Goal: Information Seeking & Learning: Check status

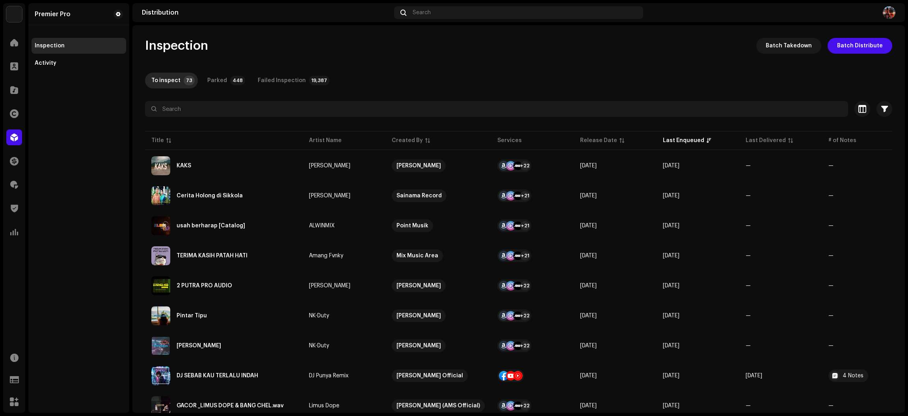
click at [488, 73] on div "To inspect 73 Parked 448 Failed Inspection 19,387" at bounding box center [518, 81] width 747 height 16
click at [388, 46] on div "Inspection Batch Takedown Batch Distribute" at bounding box center [518, 46] width 747 height 16
click at [17, 82] on div at bounding box center [14, 90] width 16 height 16
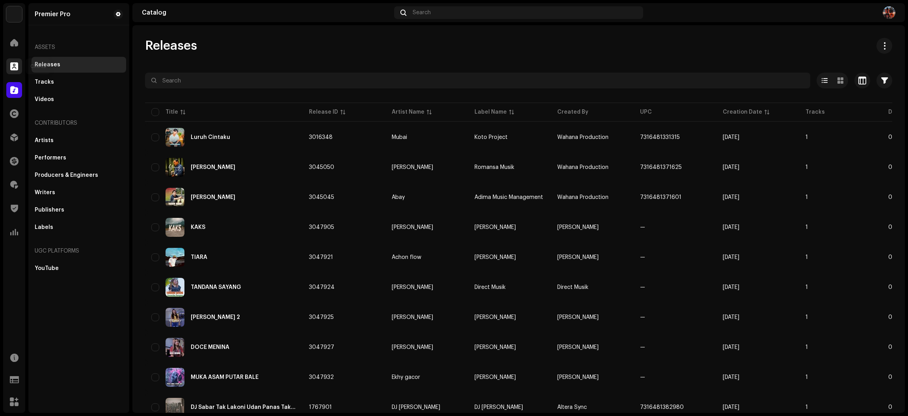
click at [13, 68] on span at bounding box center [14, 66] width 8 height 6
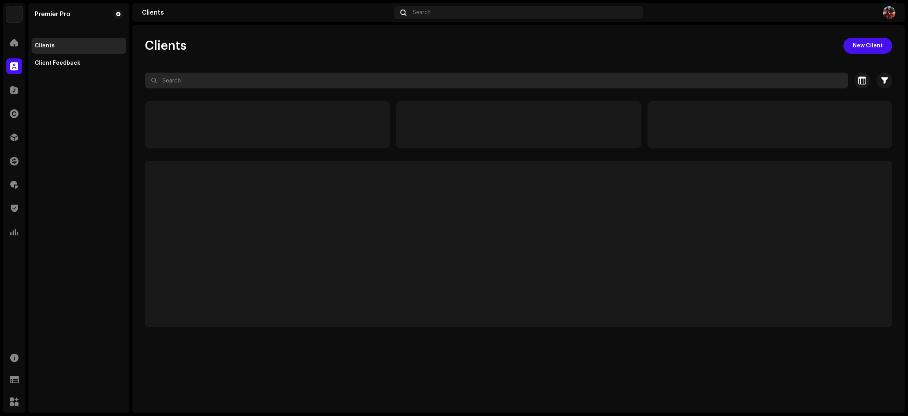
click at [231, 82] on input "text" at bounding box center [496, 81] width 703 height 16
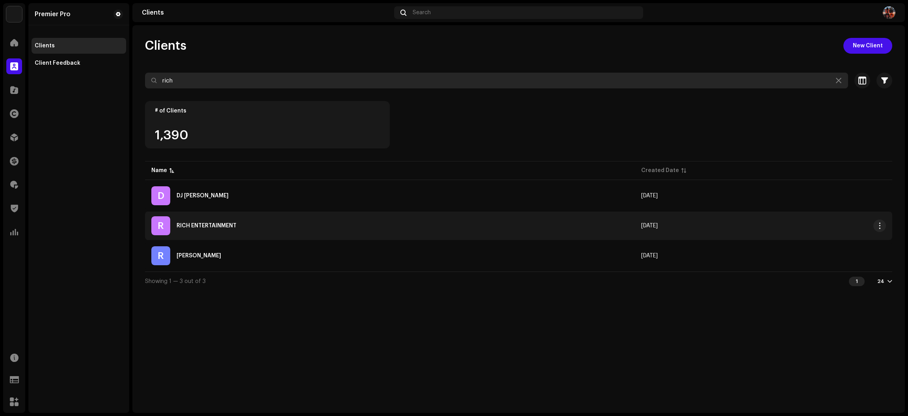
type input "rich"
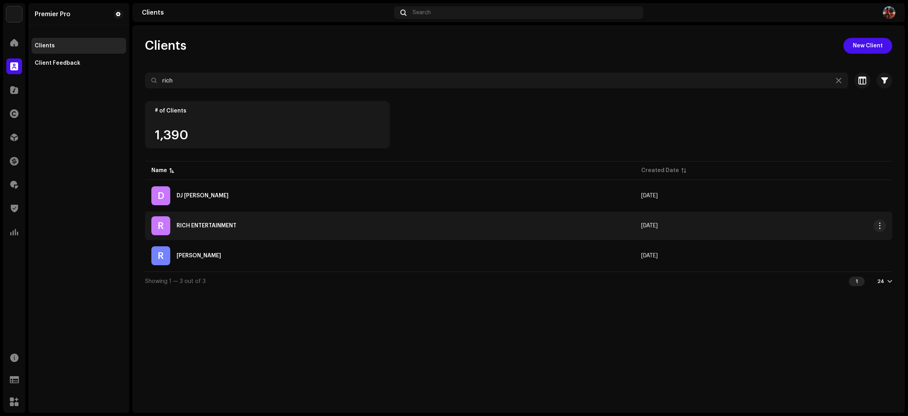
click at [311, 227] on div "R RICH ENTERTAINMENT" at bounding box center [389, 225] width 477 height 19
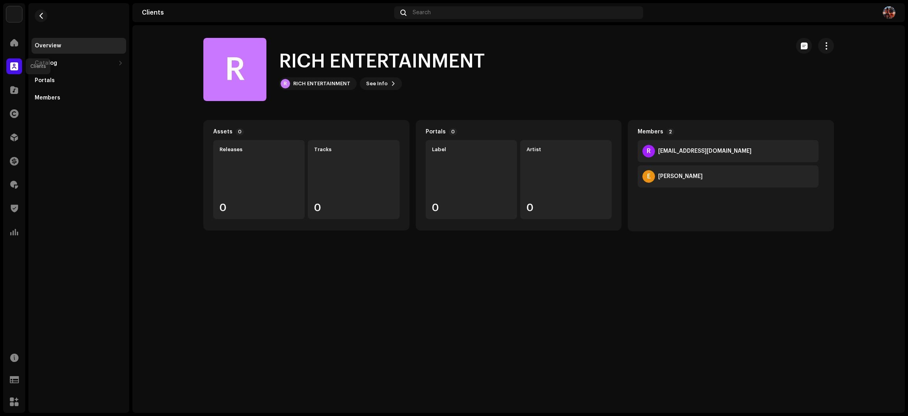
click at [11, 67] on span at bounding box center [14, 66] width 8 height 6
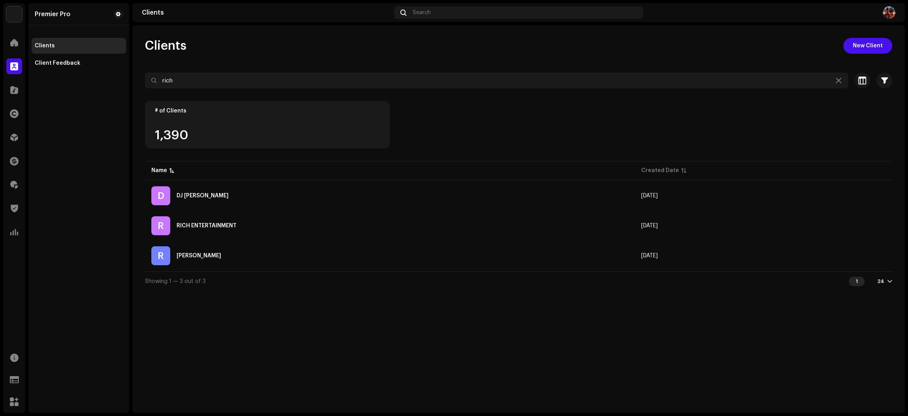
click at [311, 54] on div "Clients New Client rich Selected 0 Select all 3 Options Filters Trust score Blo…" at bounding box center [518, 164] width 773 height 252
click at [839, 80] on icon at bounding box center [839, 80] width 6 height 6
click at [15, 153] on div at bounding box center [14, 161] width 16 height 16
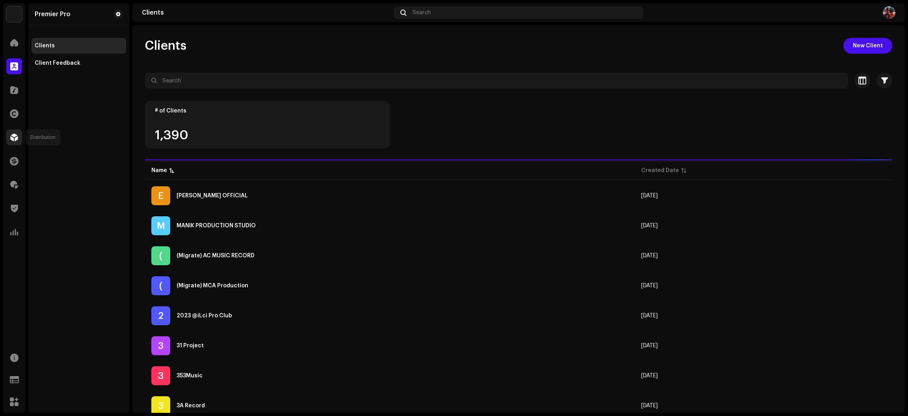
click at [11, 142] on div at bounding box center [14, 137] width 16 height 16
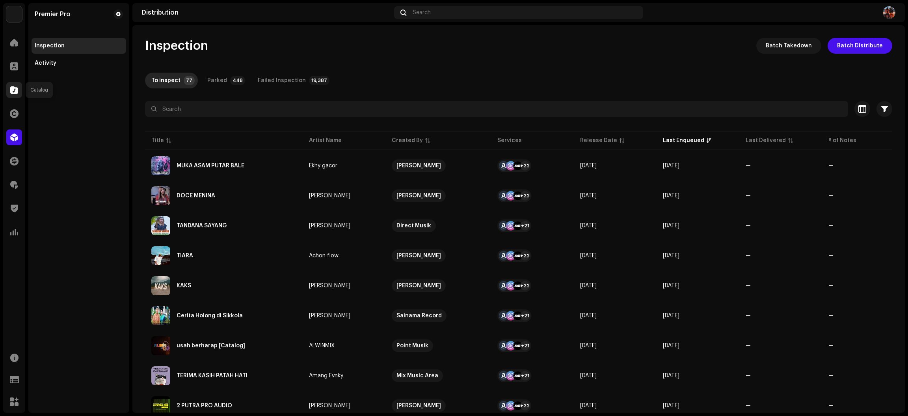
click at [11, 85] on div at bounding box center [14, 90] width 16 height 16
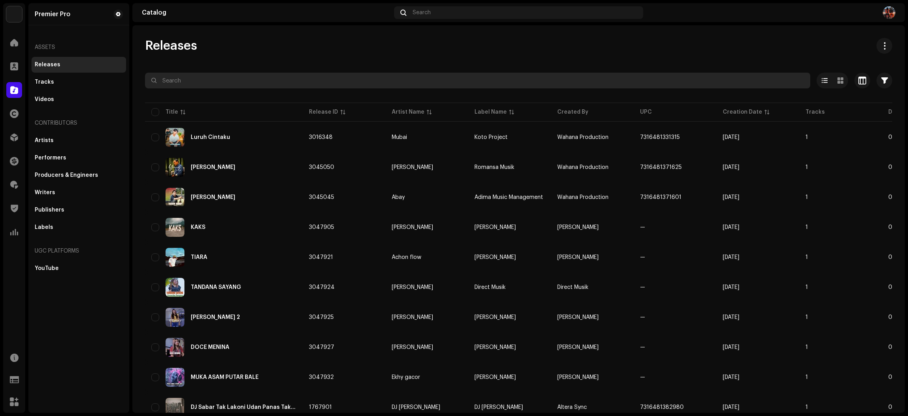
click at [169, 84] on input "text" at bounding box center [477, 81] width 665 height 16
paste input "QZZ662321993"
type input "QZZ662321993"
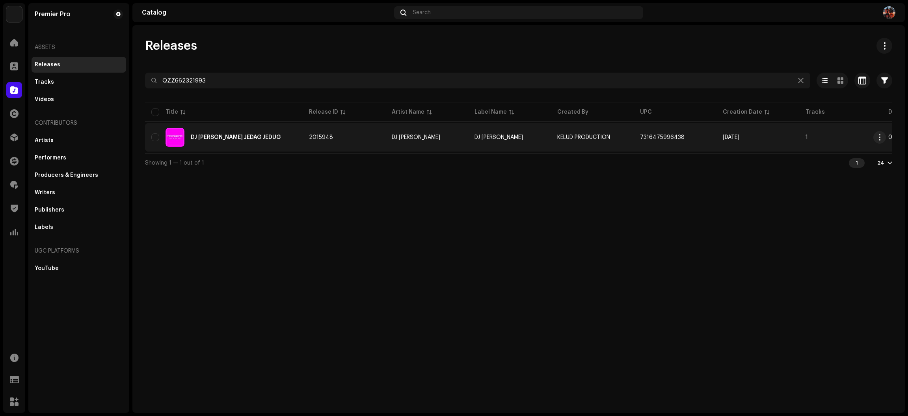
click at [276, 144] on div "DJ [PERSON_NAME] JEDAG JEDUG" at bounding box center [223, 137] width 145 height 19
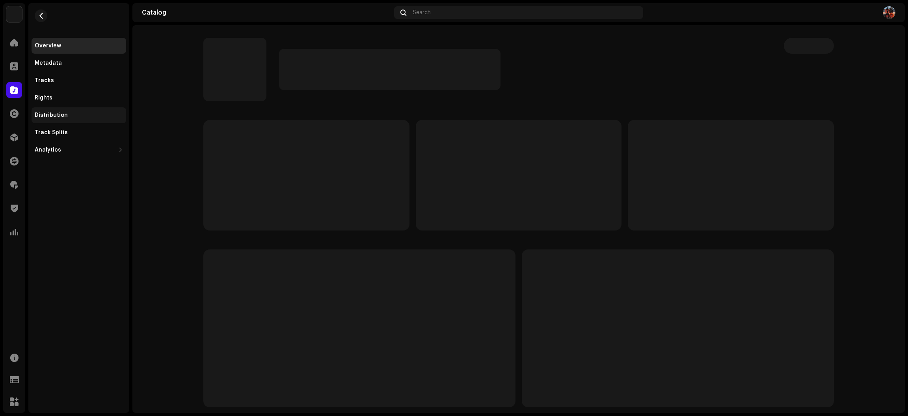
click at [80, 109] on div "Distribution" at bounding box center [79, 115] width 95 height 16
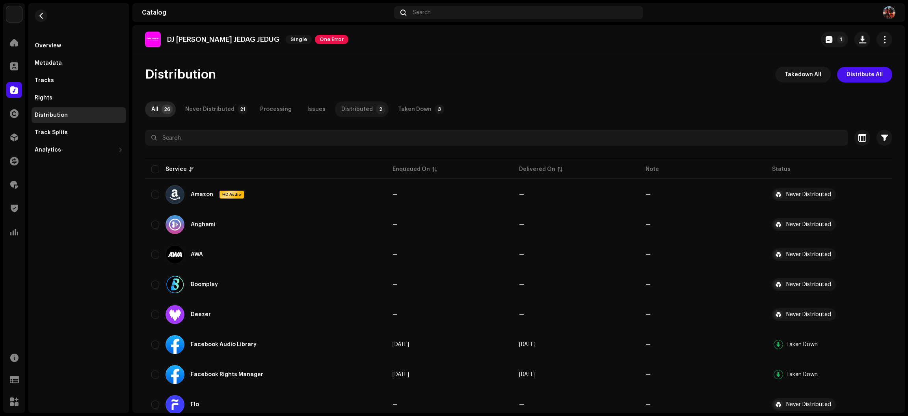
click at [341, 107] on div "Distributed" at bounding box center [357, 109] width 32 height 16
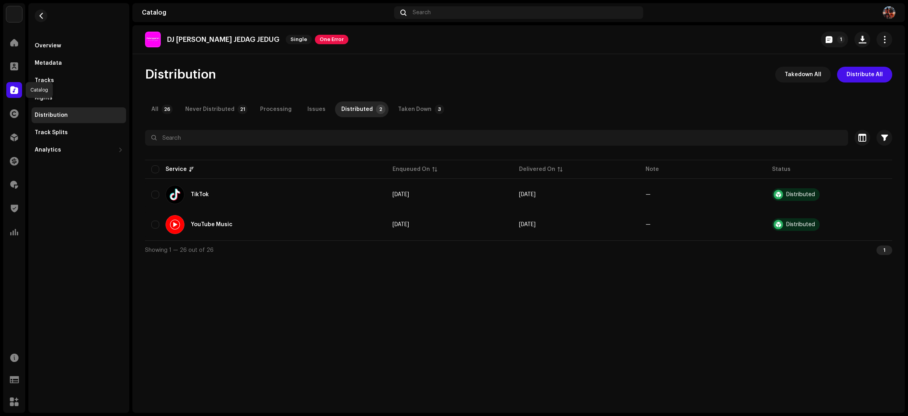
click at [13, 96] on div at bounding box center [14, 90] width 16 height 16
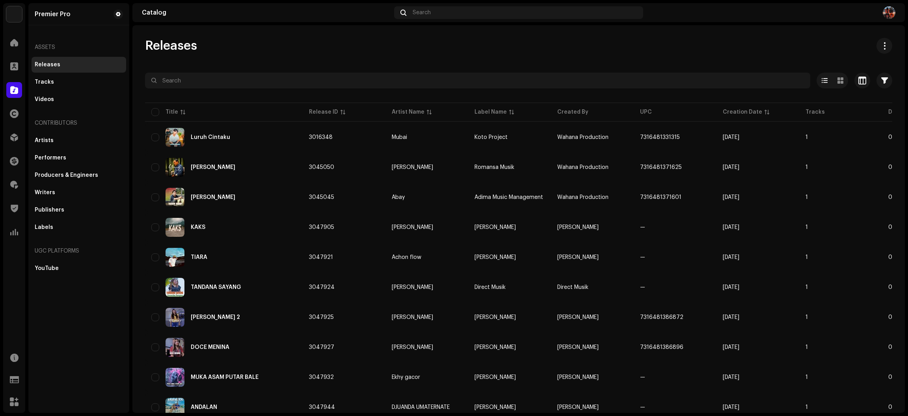
click at [501, 53] on div "Releases" at bounding box center [518, 46] width 747 height 16
click at [13, 142] on div at bounding box center [14, 137] width 16 height 16
